Goal: Information Seeking & Learning: Learn about a topic

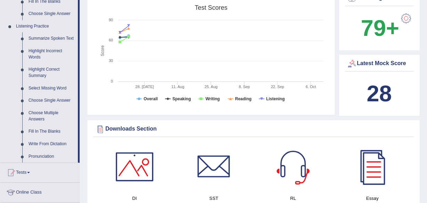
scroll to position [284, 0]
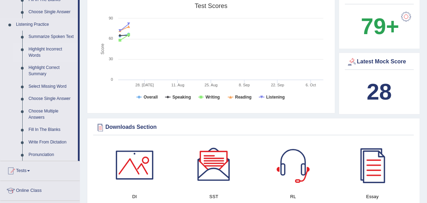
click at [40, 51] on link "Highlight Incorrect Words" at bounding box center [51, 52] width 52 height 18
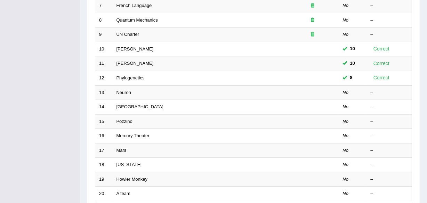
scroll to position [212, 0]
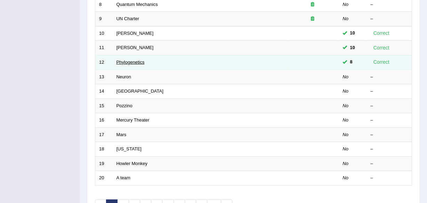
click at [128, 60] on link "Phylogenetics" at bounding box center [130, 61] width 28 height 5
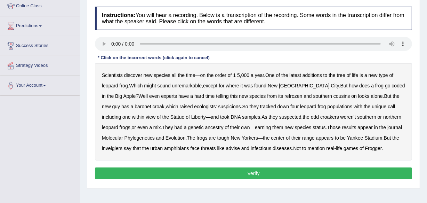
scroll to position [101, 0]
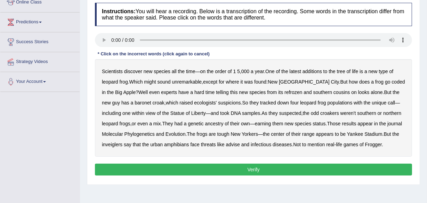
drag, startPoint x: 429, startPoint y: 93, endPoint x: 430, endPoint y: 146, distance: 52.9
click at [426, 101] on html "Toggle navigation Home Practice Questions Speaking Practice Read Aloud Repeat S…" at bounding box center [213, 0] width 427 height 203
click at [392, 80] on b "coded" at bounding box center [398, 82] width 13 height 6
click at [284, 93] on b "refrozen" at bounding box center [293, 92] width 18 height 6
click at [135, 102] on b "baronet" at bounding box center [143, 103] width 16 height 6
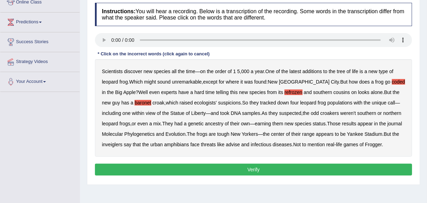
click at [106, 144] on b "inveiglers" at bounding box center [112, 144] width 21 height 6
click at [235, 143] on b "advise" at bounding box center [233, 144] width 14 height 6
click at [199, 168] on button "Verify" at bounding box center [253, 169] width 317 height 12
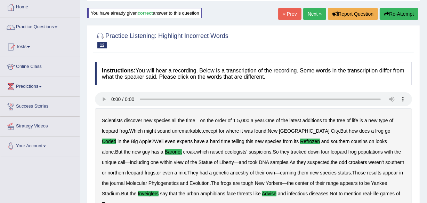
scroll to position [30, 0]
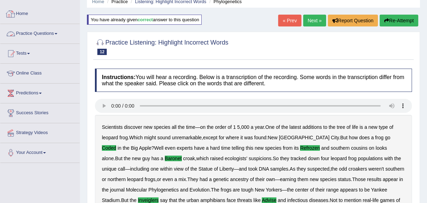
click at [25, 30] on link "Practice Questions" at bounding box center [39, 32] width 79 height 17
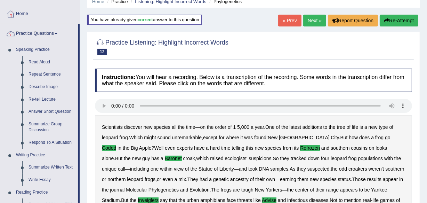
scroll to position [207, 0]
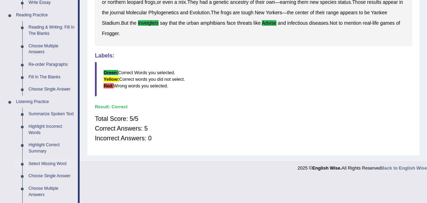
click at [44, 163] on link "Select Missing Word" at bounding box center [51, 163] width 52 height 13
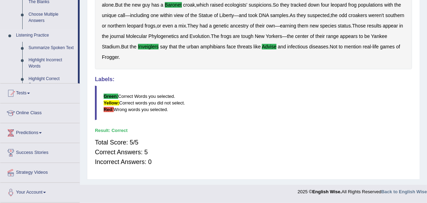
scroll to position [183, 0]
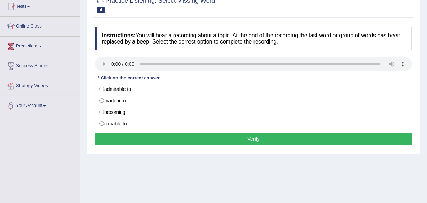
scroll to position [79, 0]
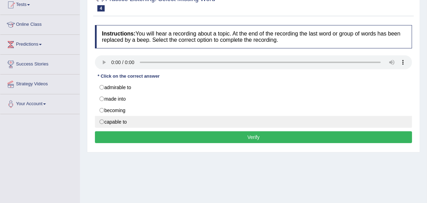
click at [117, 121] on label "capable to" at bounding box center [253, 122] width 317 height 12
radio input "true"
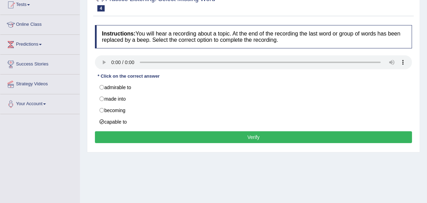
click at [139, 140] on button "Verify" at bounding box center [253, 137] width 317 height 12
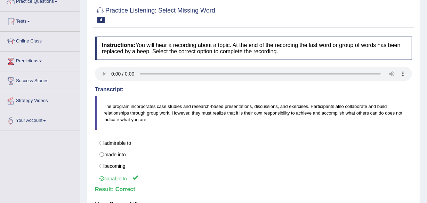
scroll to position [61, 0]
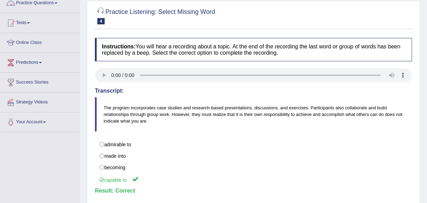
click at [54, 4] on link "Practice Questions" at bounding box center [39, 1] width 79 height 17
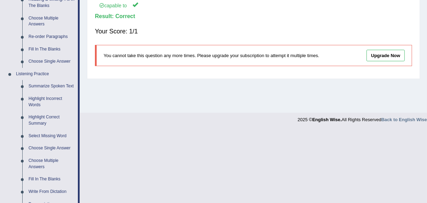
scroll to position [244, 0]
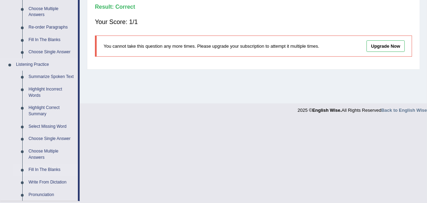
click at [49, 166] on link "Fill In The Blanks" at bounding box center [51, 169] width 52 height 13
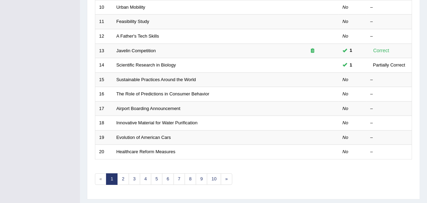
scroll to position [251, 0]
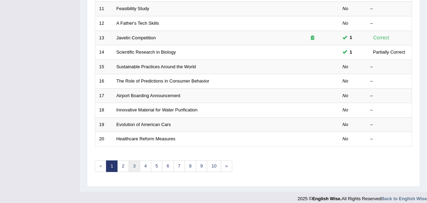
click at [136, 163] on link "3" at bounding box center [134, 165] width 11 height 11
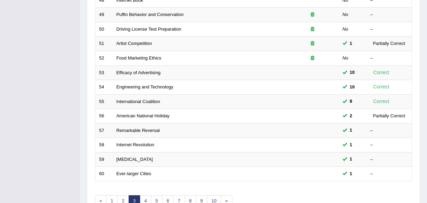
scroll to position [222, 0]
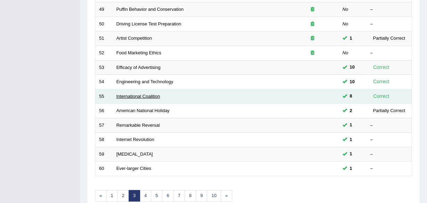
click at [145, 94] on link "International Coalition" at bounding box center [138, 95] width 44 height 5
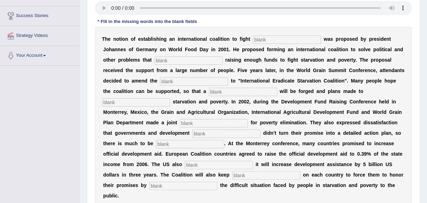
scroll to position [128, 0]
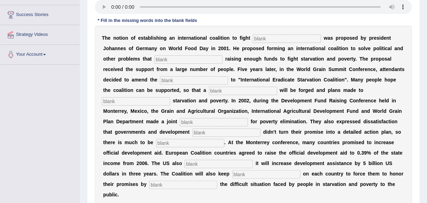
click at [259, 37] on input "text" at bounding box center [287, 38] width 68 height 8
type input "[MEDICAL_DATA]"
click at [178, 60] on input "text" at bounding box center [188, 59] width 68 height 8
type input "obstruct"
click at [171, 80] on input "text" at bounding box center [194, 80] width 68 height 8
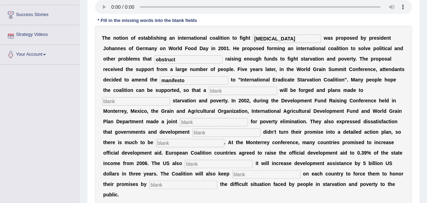
type input "manifesto"
click at [218, 88] on input "text" at bounding box center [243, 91] width 68 height 8
type input "resolution"
drag, startPoint x: 129, startPoint y: 96, endPoint x: 113, endPoint y: 105, distance: 18.5
click at [119, 102] on div "T h e n o t i o n o f e s t a b l i s h i n g a n i n t e r n a t i o n a l c o…" at bounding box center [253, 116] width 317 height 181
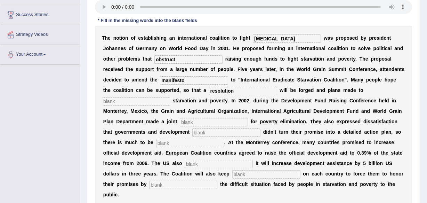
click at [109, 103] on input "text" at bounding box center [136, 101] width 68 height 8
type input "eliminate"
click at [188, 123] on input "text" at bounding box center [214, 122] width 68 height 8
type input "appeal"
click at [213, 134] on input "text" at bounding box center [226, 132] width 68 height 8
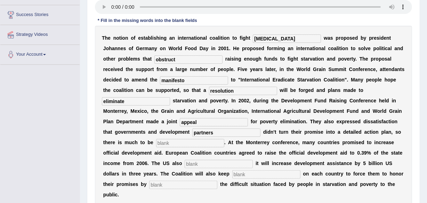
type input "partners"
drag, startPoint x: 171, startPoint y: 141, endPoint x: 119, endPoint y: 151, distance: 52.8
click at [171, 141] on input "text" at bounding box center [190, 143] width 68 height 8
type input "desired"
click at [209, 160] on input "text" at bounding box center [219, 164] width 68 height 8
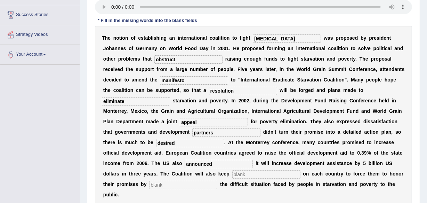
type input "announced"
click at [252, 174] on input "text" at bounding box center [266, 174] width 68 height 8
type input "pressure"
click at [173, 186] on input "text" at bounding box center [183, 184] width 68 height 8
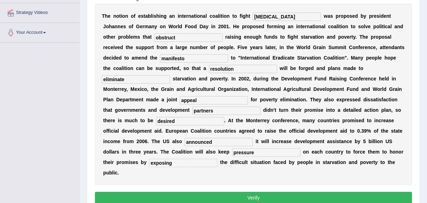
scroll to position [152, 0]
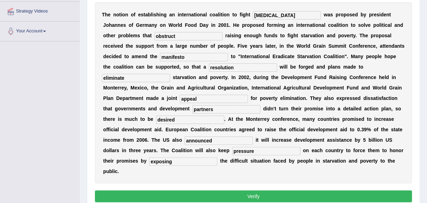
type input "exposing"
click at [275, 192] on button "Verify" at bounding box center [253, 196] width 317 height 12
